Goal: Transaction & Acquisition: Purchase product/service

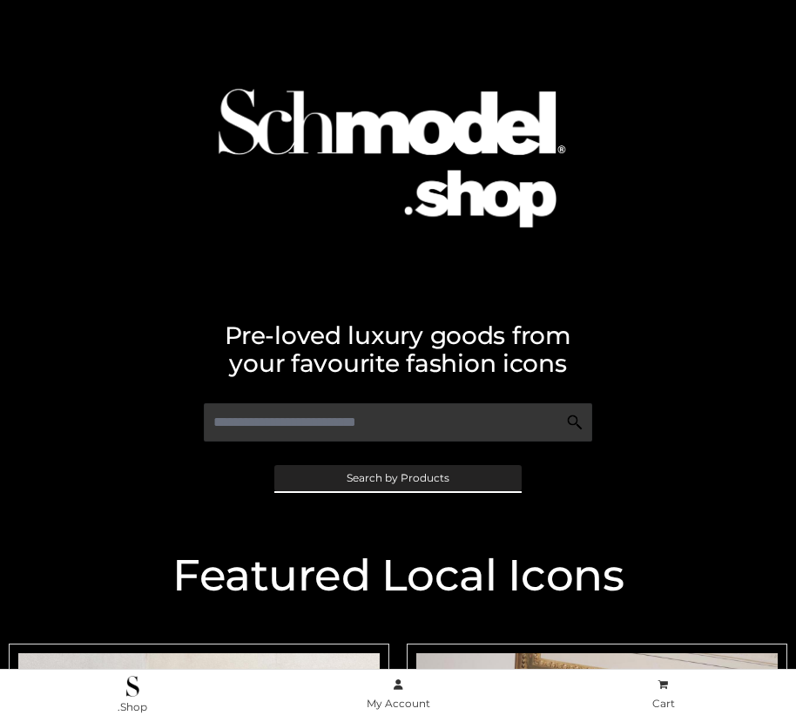
click at [397, 477] on span "Search by Products" at bounding box center [398, 478] width 103 height 10
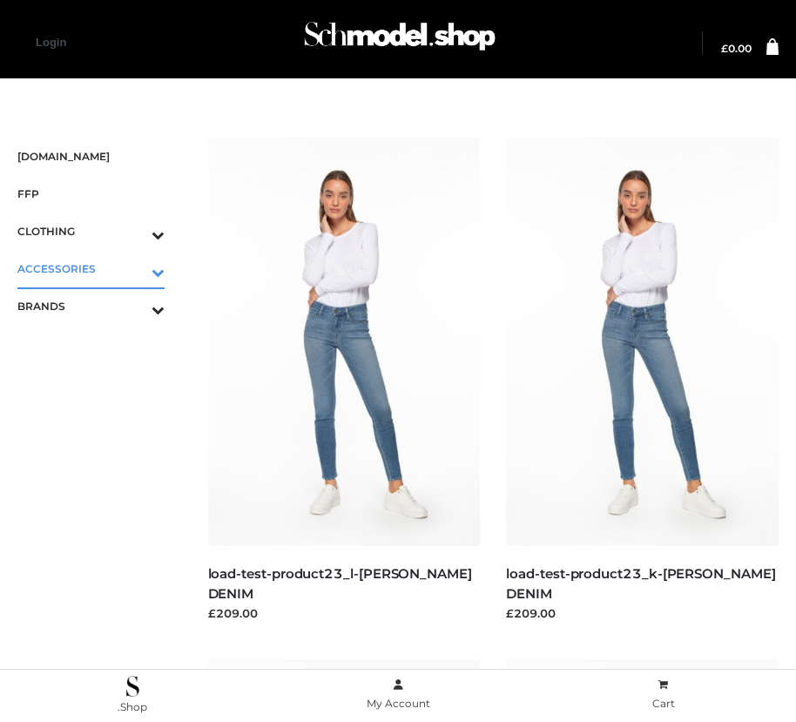
click at [133, 268] on icon "Toggle Submenu" at bounding box center [67, 272] width 195 height 20
click at [99, 306] on span "BAGS" at bounding box center [100, 306] width 130 height 20
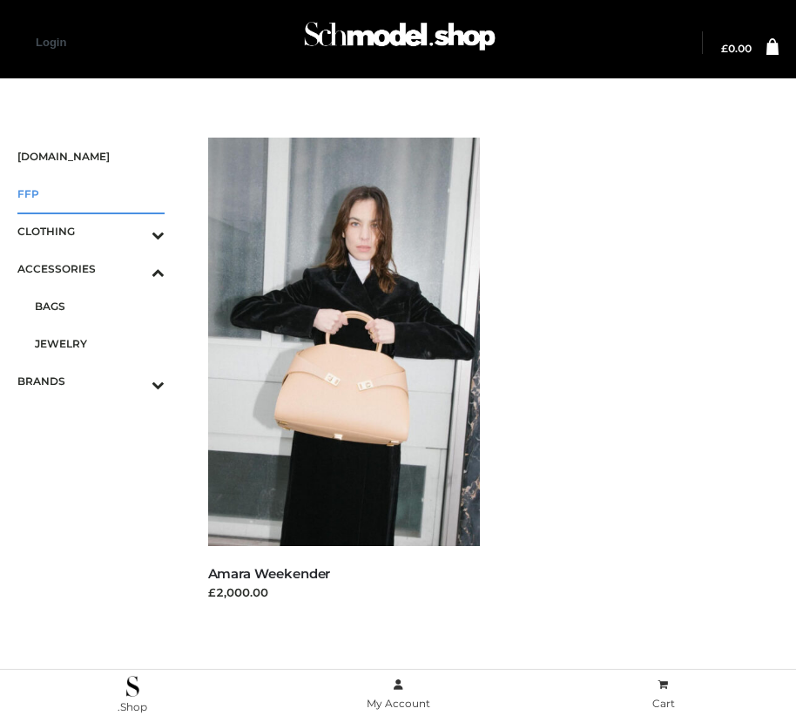
click at [91, 193] on span "FFP" at bounding box center [90, 194] width 147 height 20
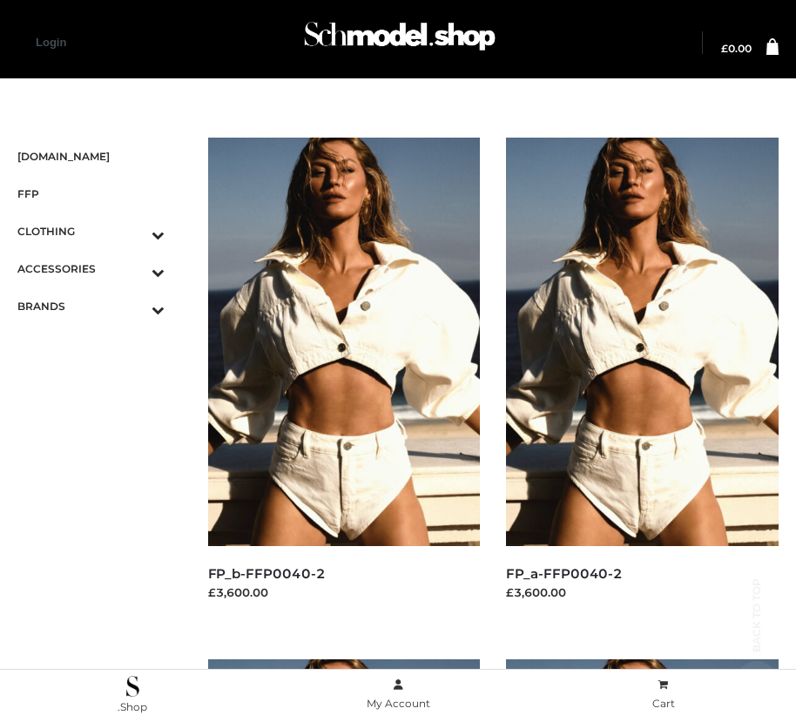
scroll to position [1585, 0]
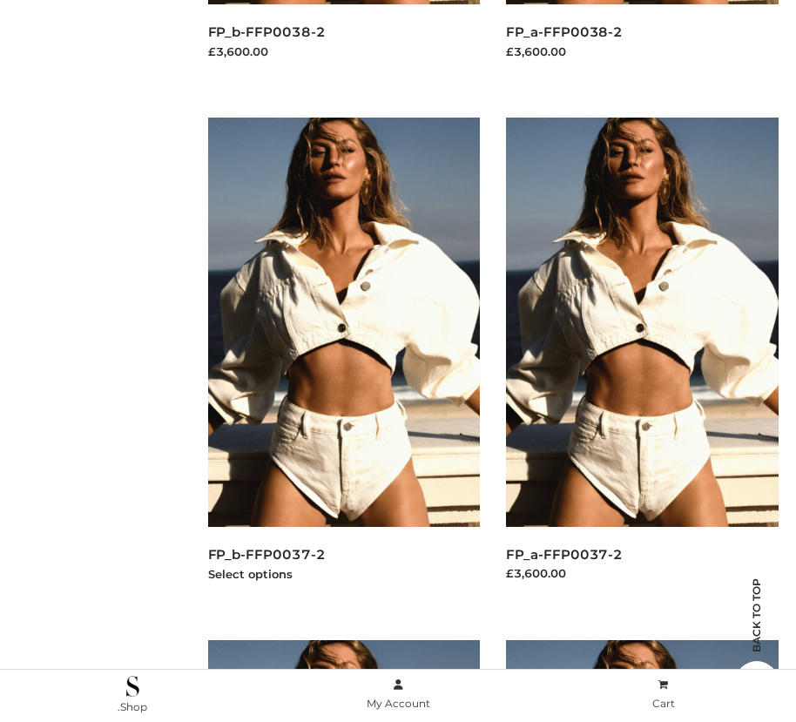
click at [343, 361] on img at bounding box center [344, 322] width 273 height 409
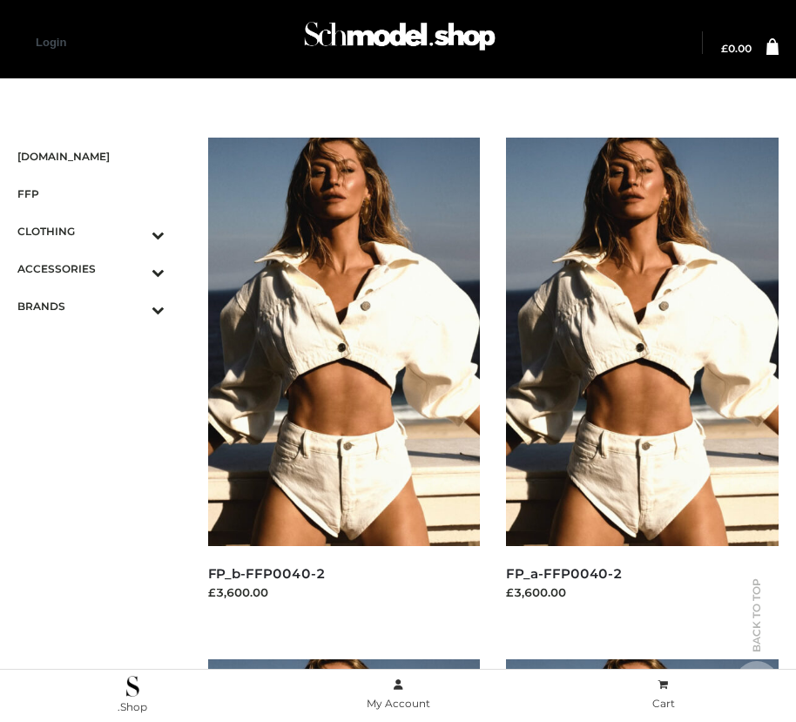
scroll to position [20, 0]
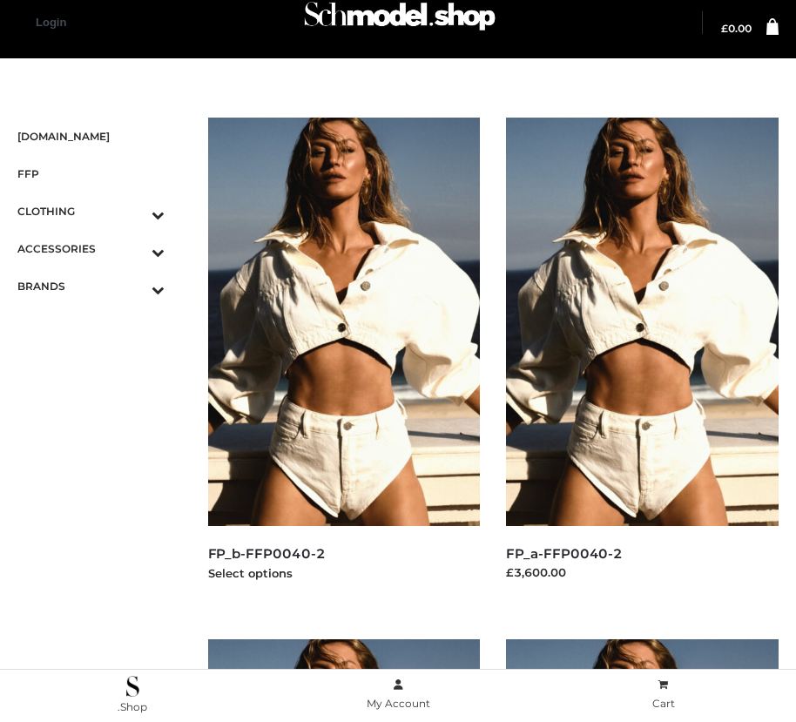
click at [343, 361] on img at bounding box center [344, 322] width 273 height 409
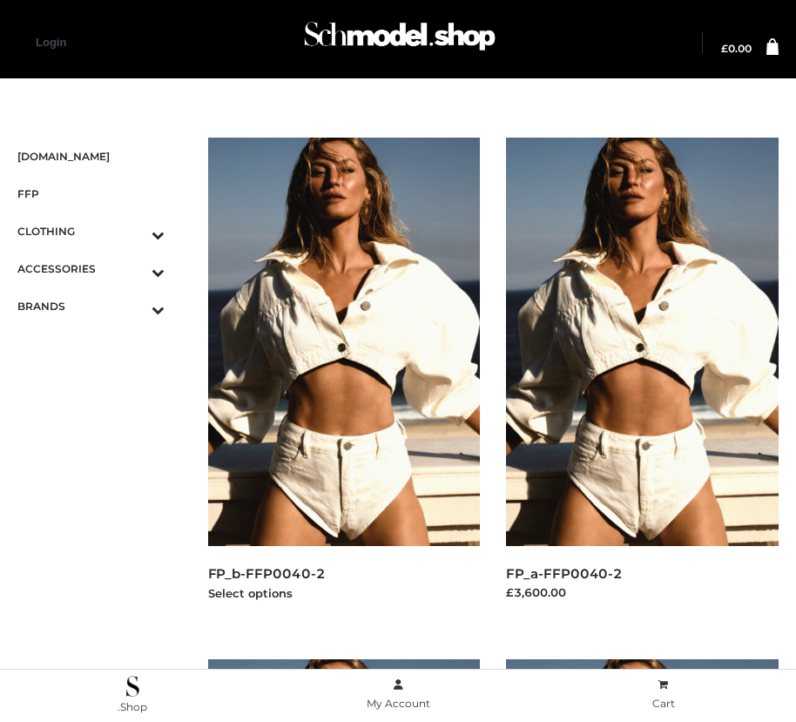
scroll to position [2630, 0]
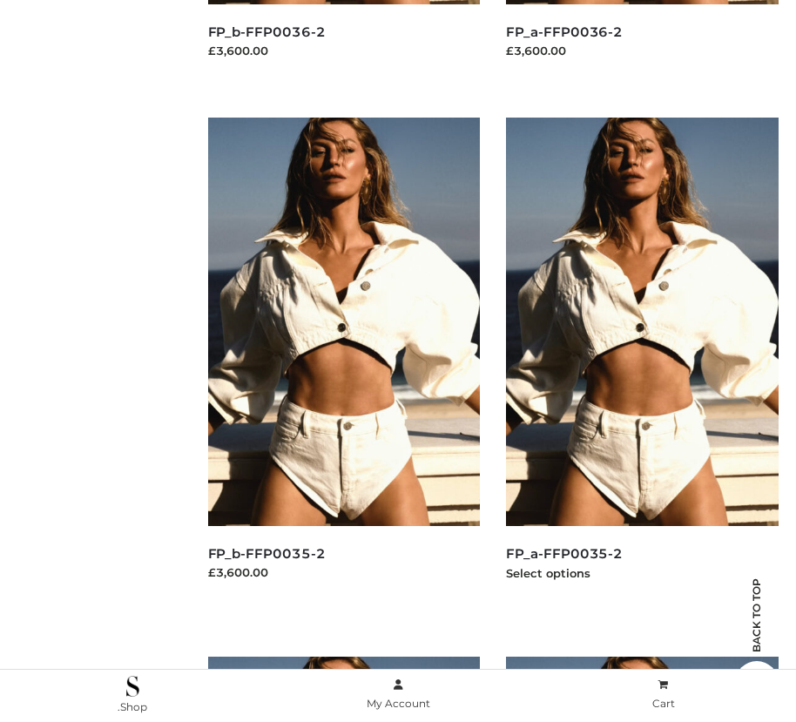
click at [642, 361] on img at bounding box center [642, 322] width 273 height 409
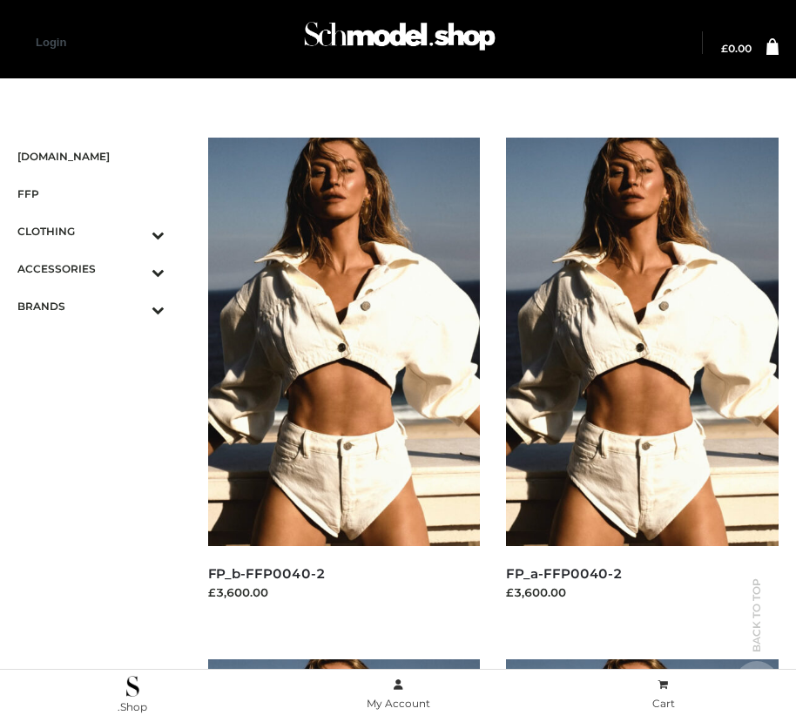
scroll to position [2108, 0]
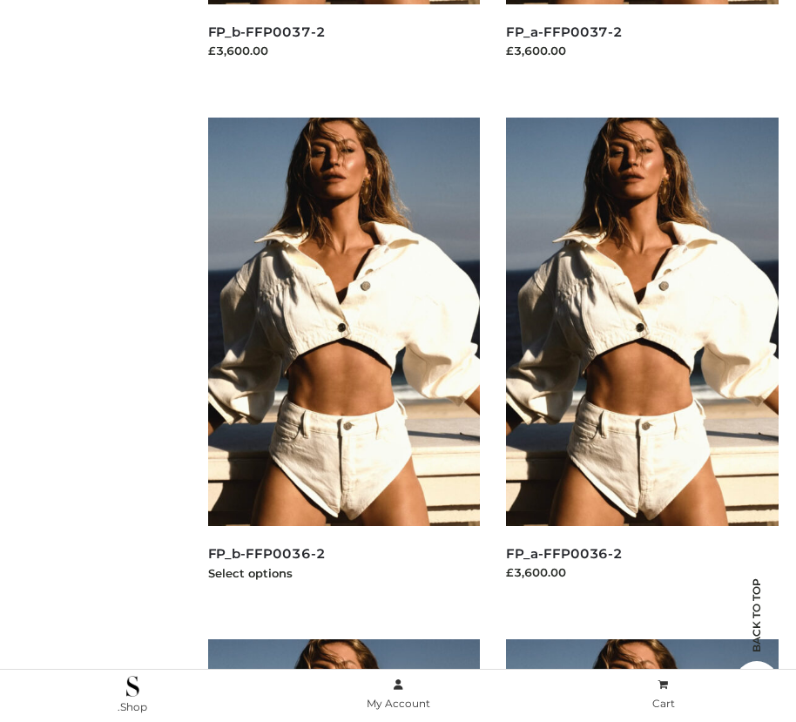
click at [343, 361] on img at bounding box center [344, 322] width 273 height 409
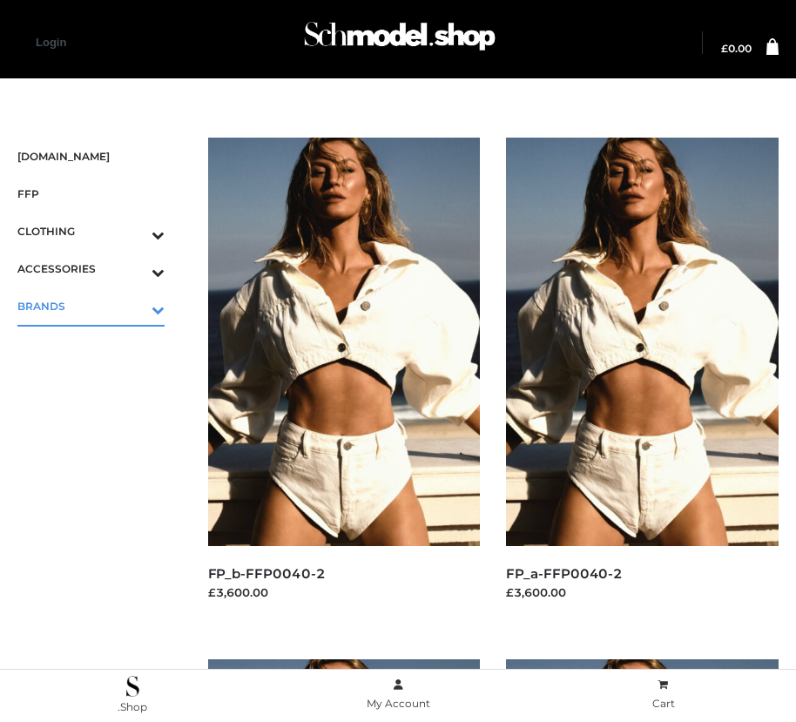
click at [133, 306] on icon "Toggle Submenu" at bounding box center [67, 310] width 195 height 20
click at [99, 381] on span "PARKERSMITH" at bounding box center [100, 381] width 130 height 20
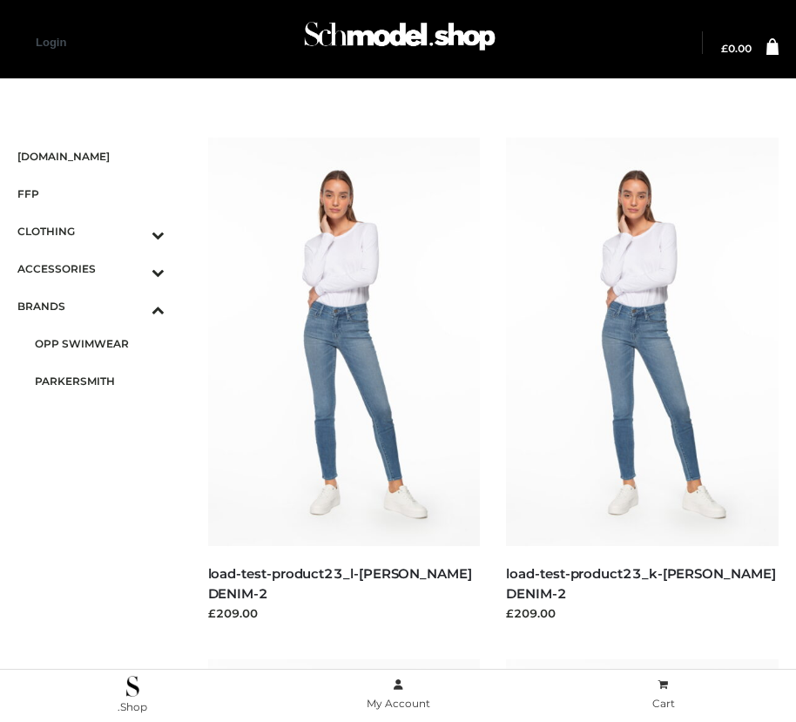
scroll to position [542, 0]
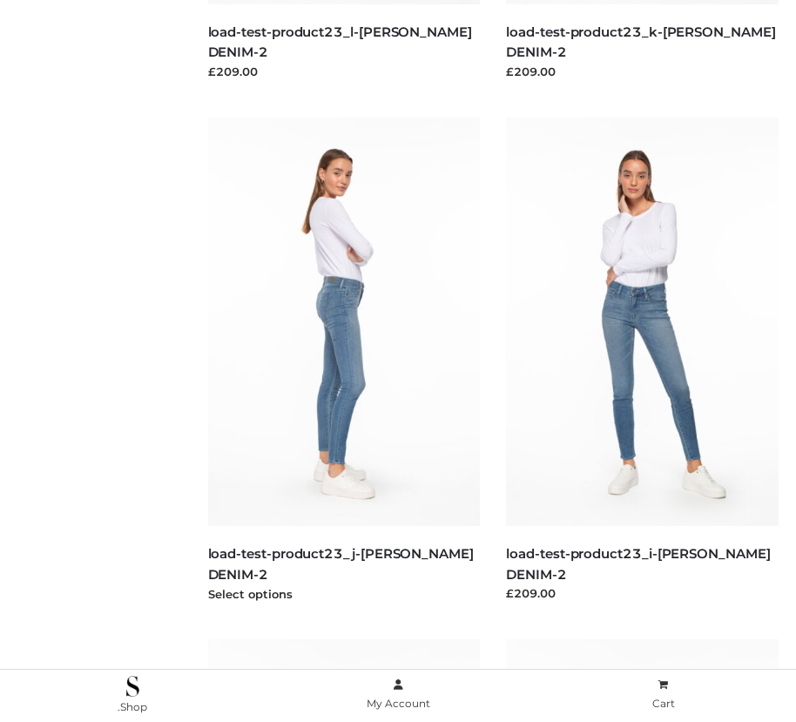
click at [343, 361] on img at bounding box center [344, 322] width 273 height 409
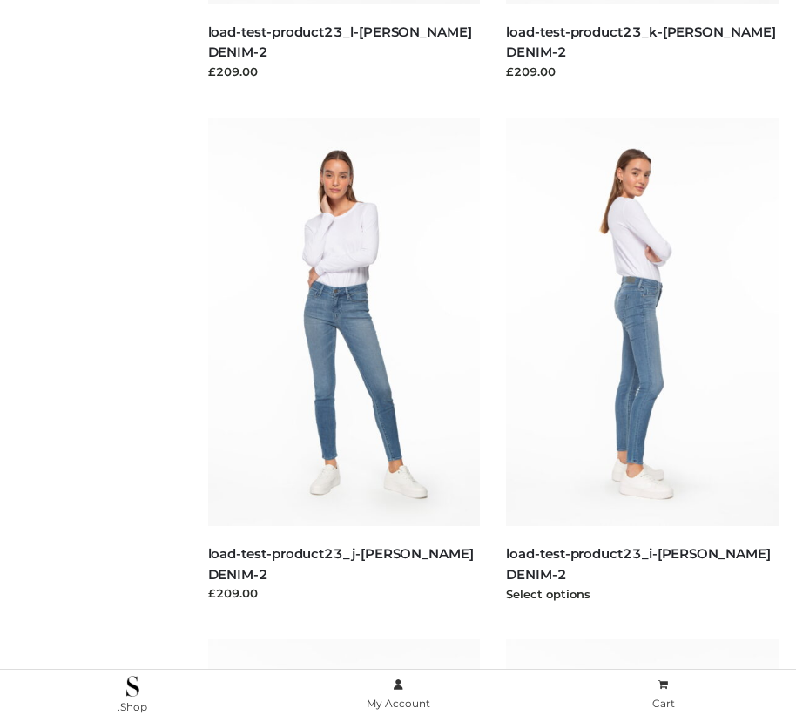
click at [642, 361] on img at bounding box center [642, 322] width 273 height 409
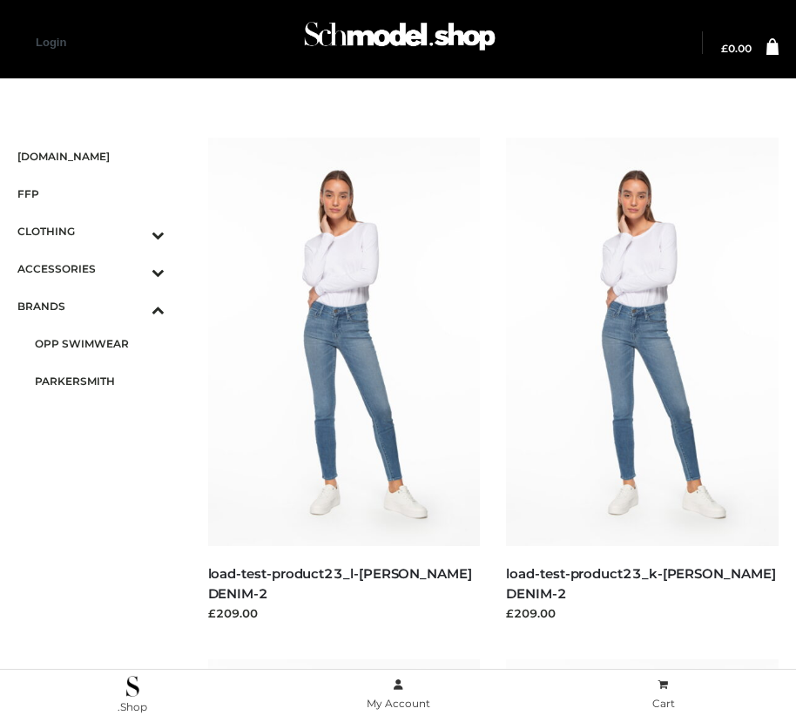
scroll to position [1585, 0]
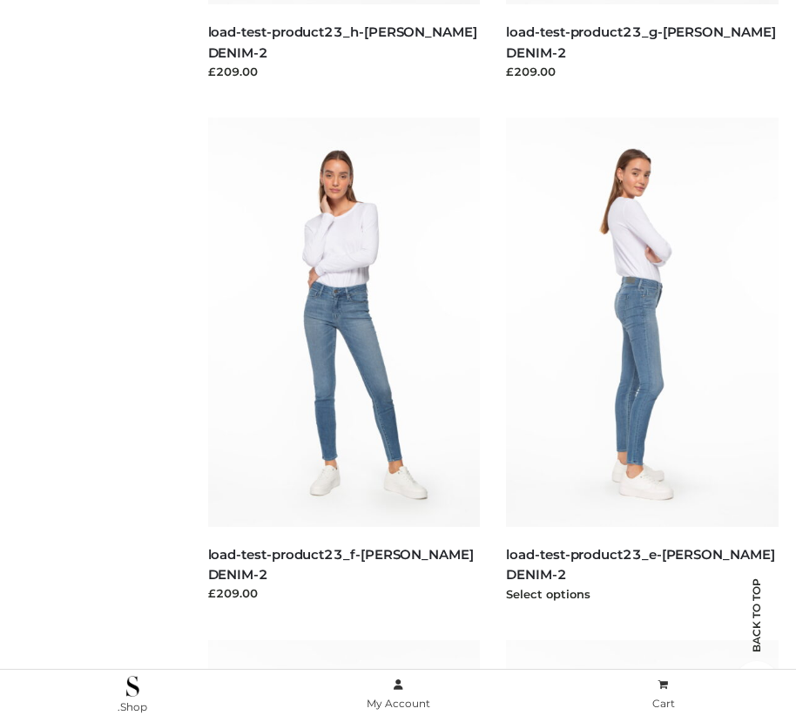
click at [642, 361] on img at bounding box center [642, 322] width 273 height 409
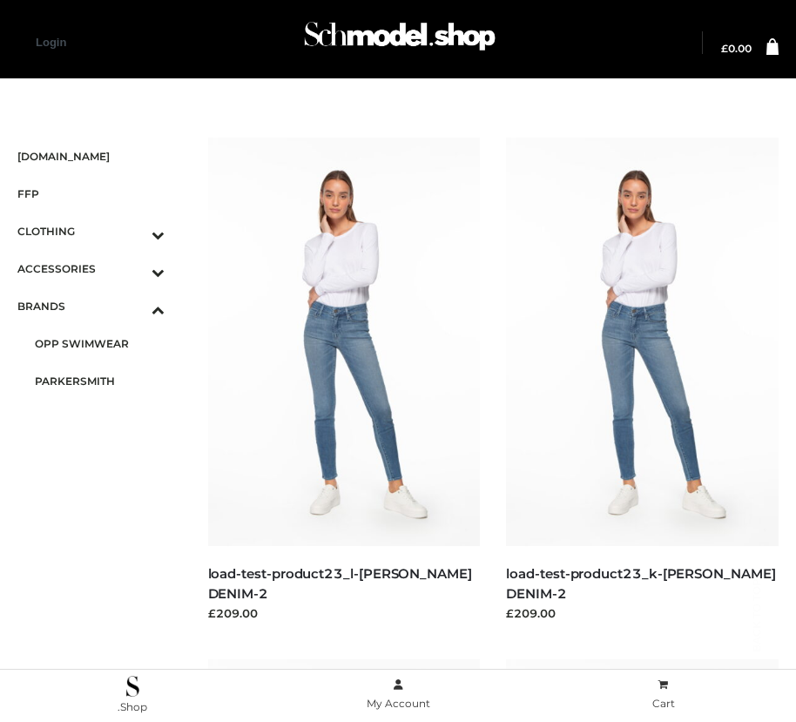
scroll to position [2630, 0]
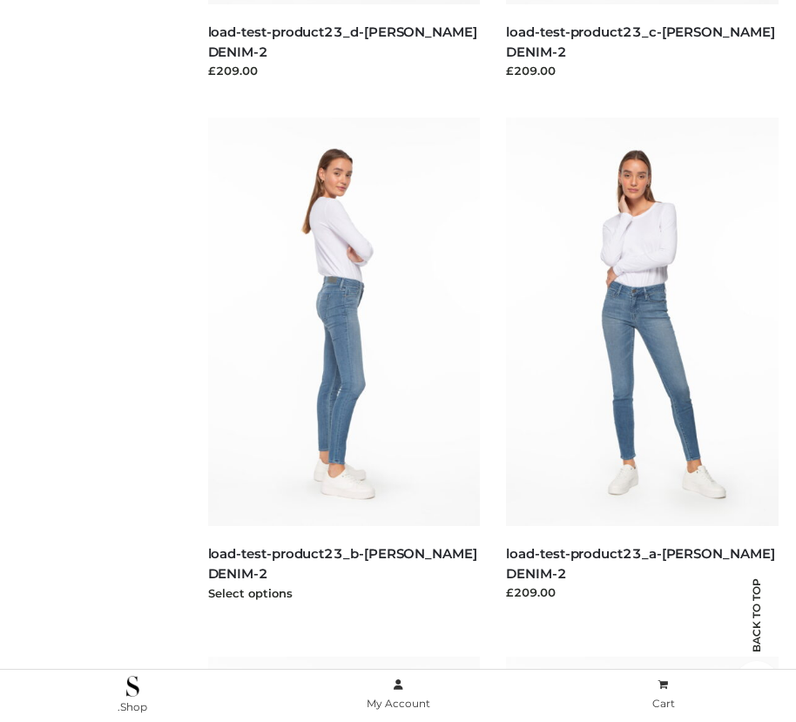
click at [343, 361] on img at bounding box center [344, 322] width 273 height 409
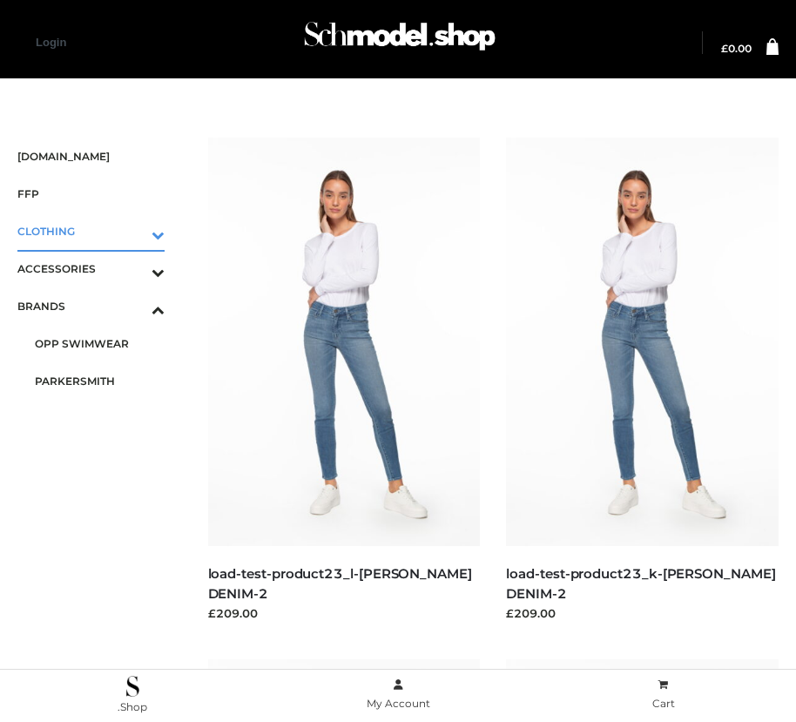
click at [133, 231] on icon "Toggle Submenu" at bounding box center [67, 235] width 195 height 20
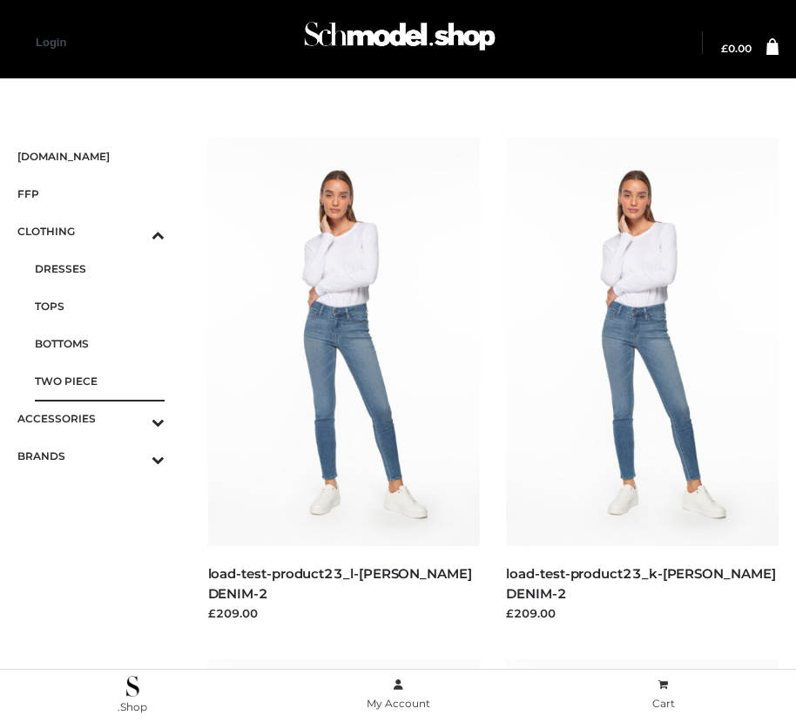
click at [99, 381] on span "TWO PIECE" at bounding box center [100, 381] width 130 height 20
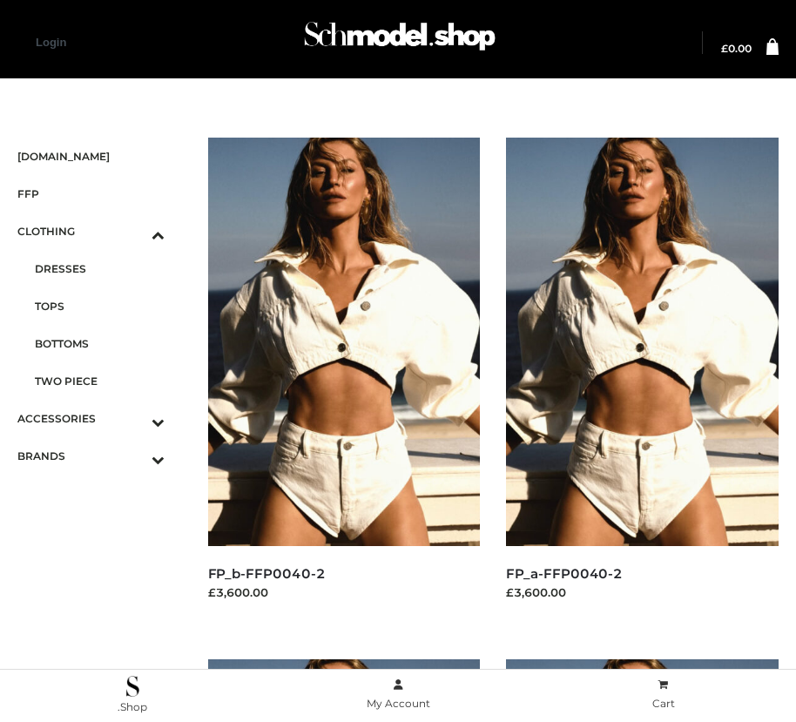
scroll to position [2630, 0]
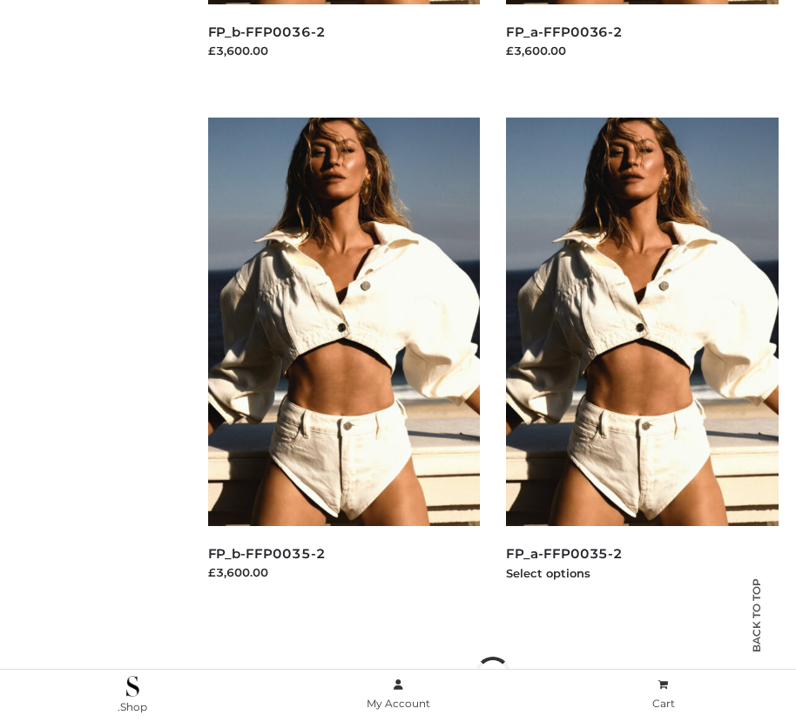
click at [642, 361] on img at bounding box center [642, 322] width 273 height 409
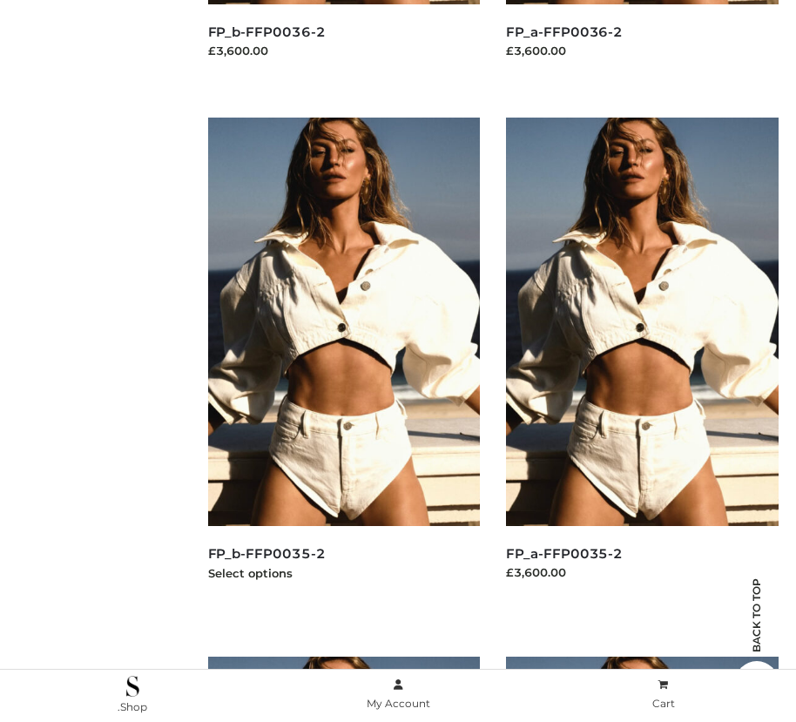
click at [343, 361] on img at bounding box center [344, 322] width 273 height 409
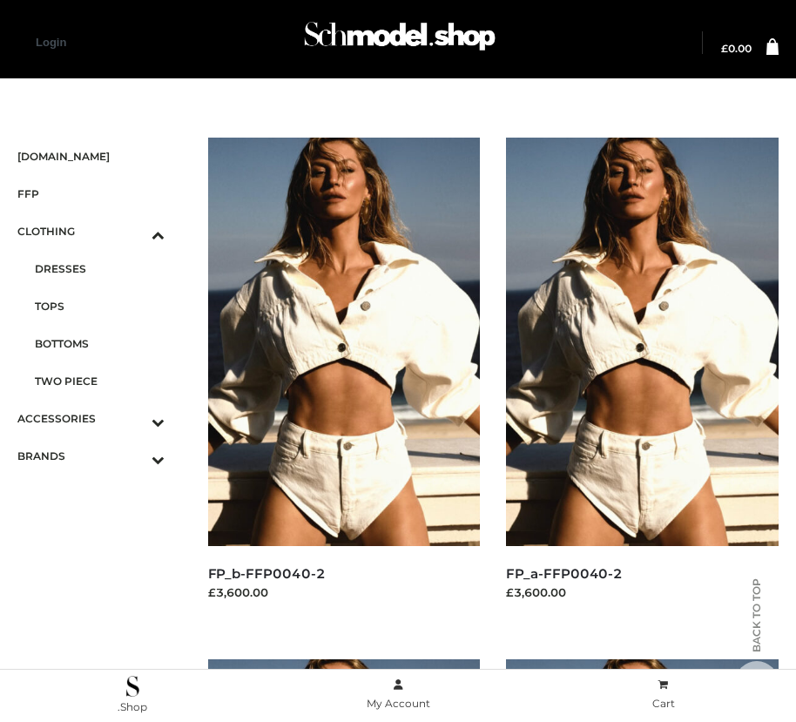
scroll to position [1585, 0]
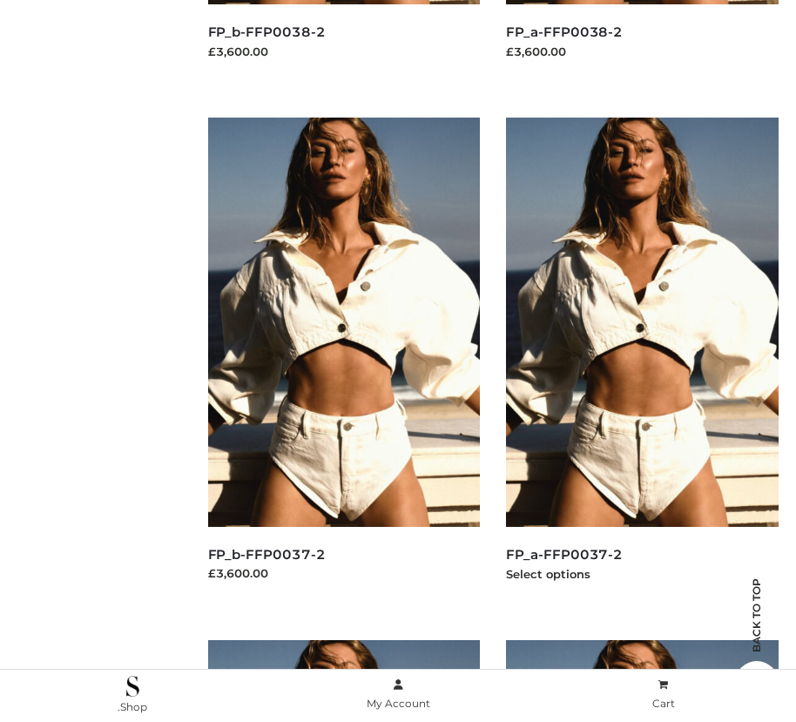
click at [642, 361] on img at bounding box center [642, 322] width 273 height 409
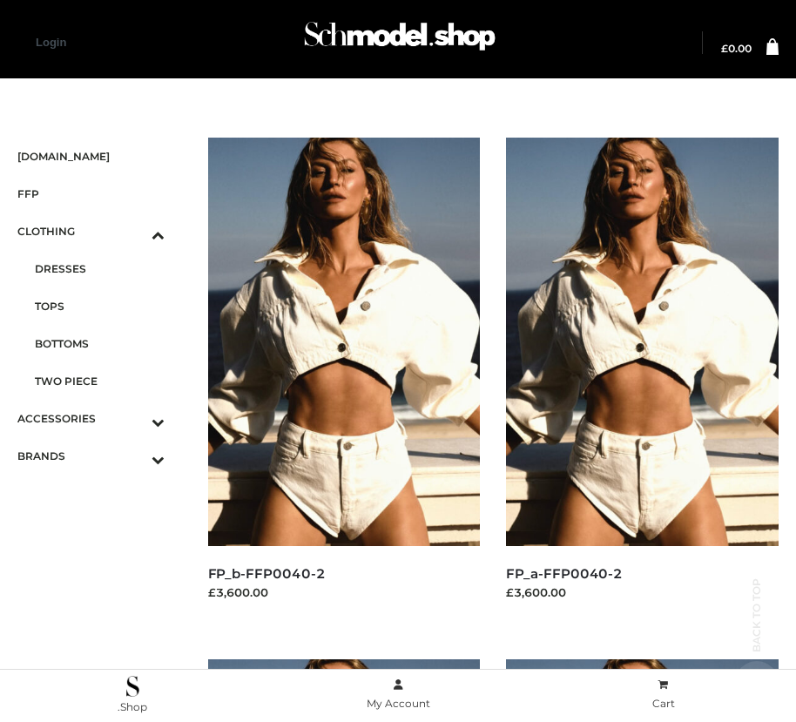
scroll to position [542, 0]
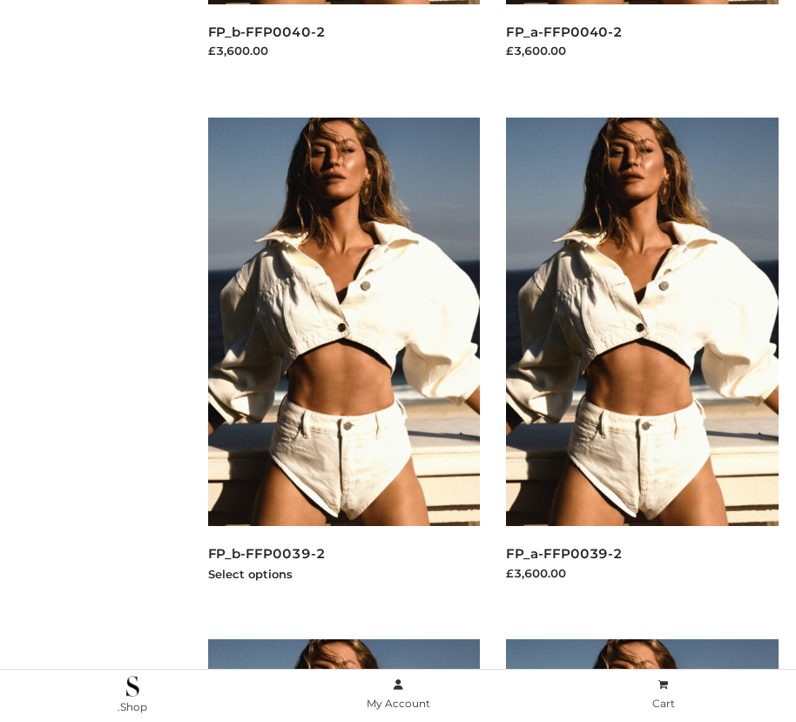
click at [343, 361] on img at bounding box center [344, 322] width 273 height 409
